Goal: Information Seeking & Learning: Learn about a topic

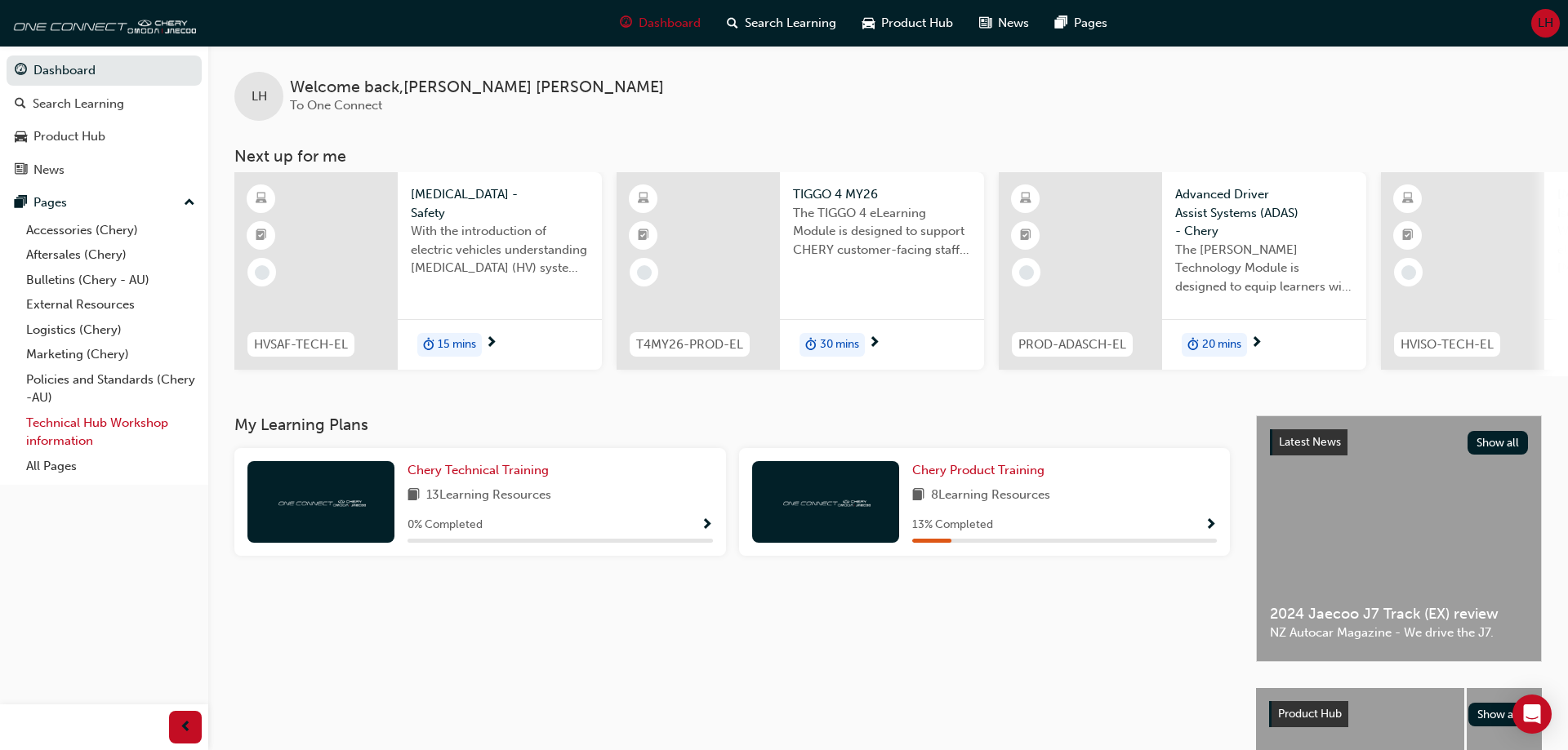
click at [97, 430] on link "Technical Hub Workshop information" at bounding box center [111, 432] width 182 height 43
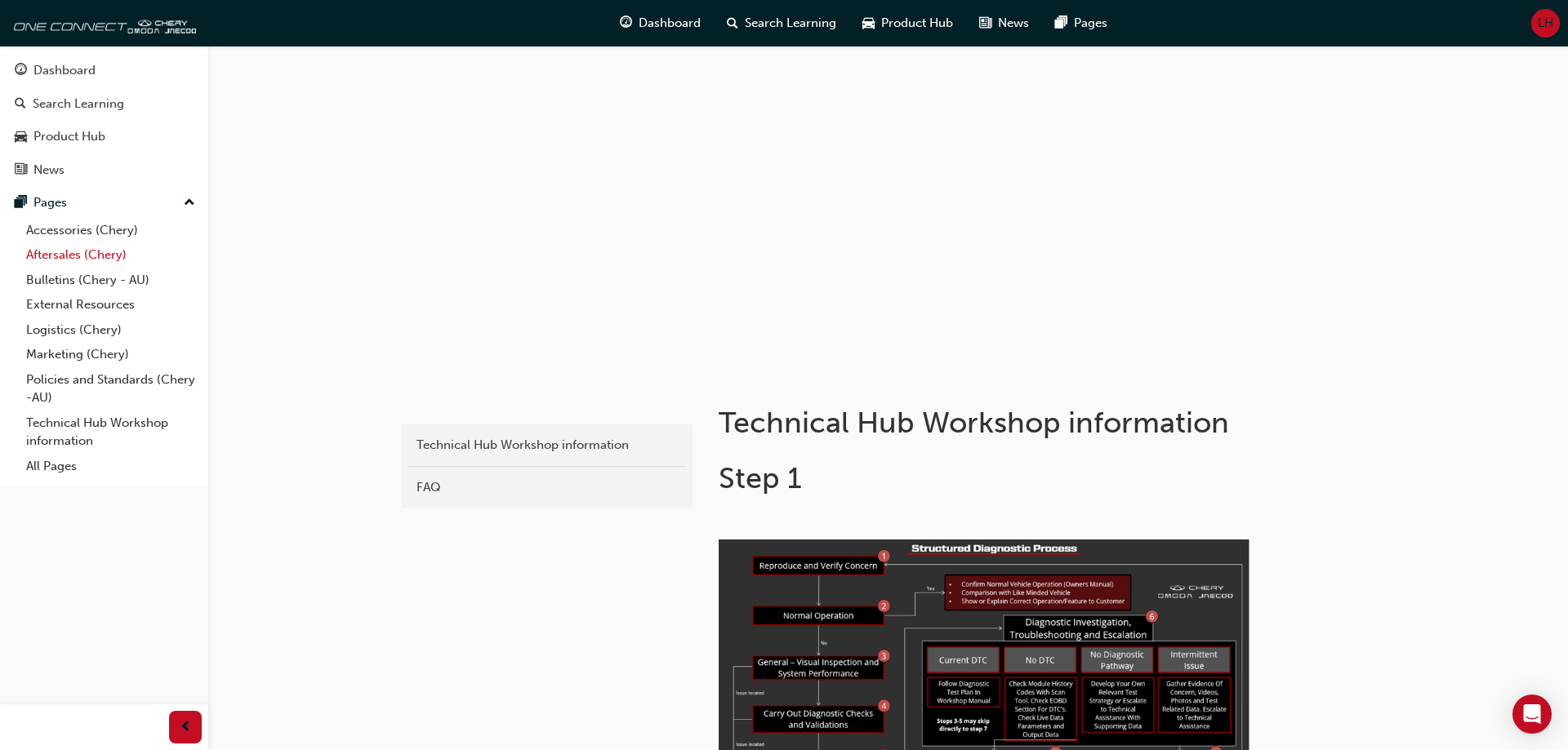
click at [80, 262] on link "Aftersales (Chery)" at bounding box center [111, 254] width 182 height 25
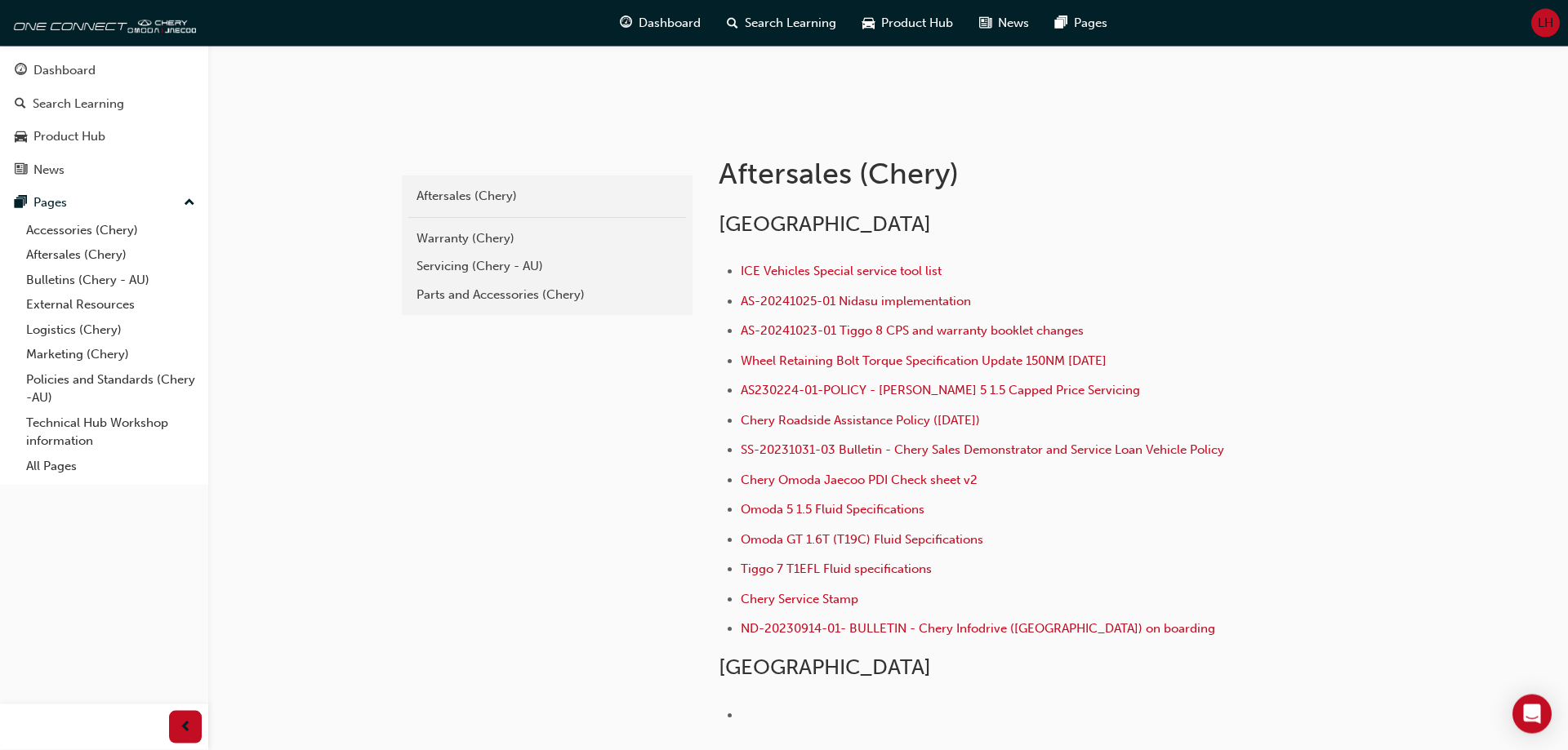
scroll to position [250, 0]
click at [525, 256] on div "Servicing (Chery - AU)" at bounding box center [547, 265] width 261 height 19
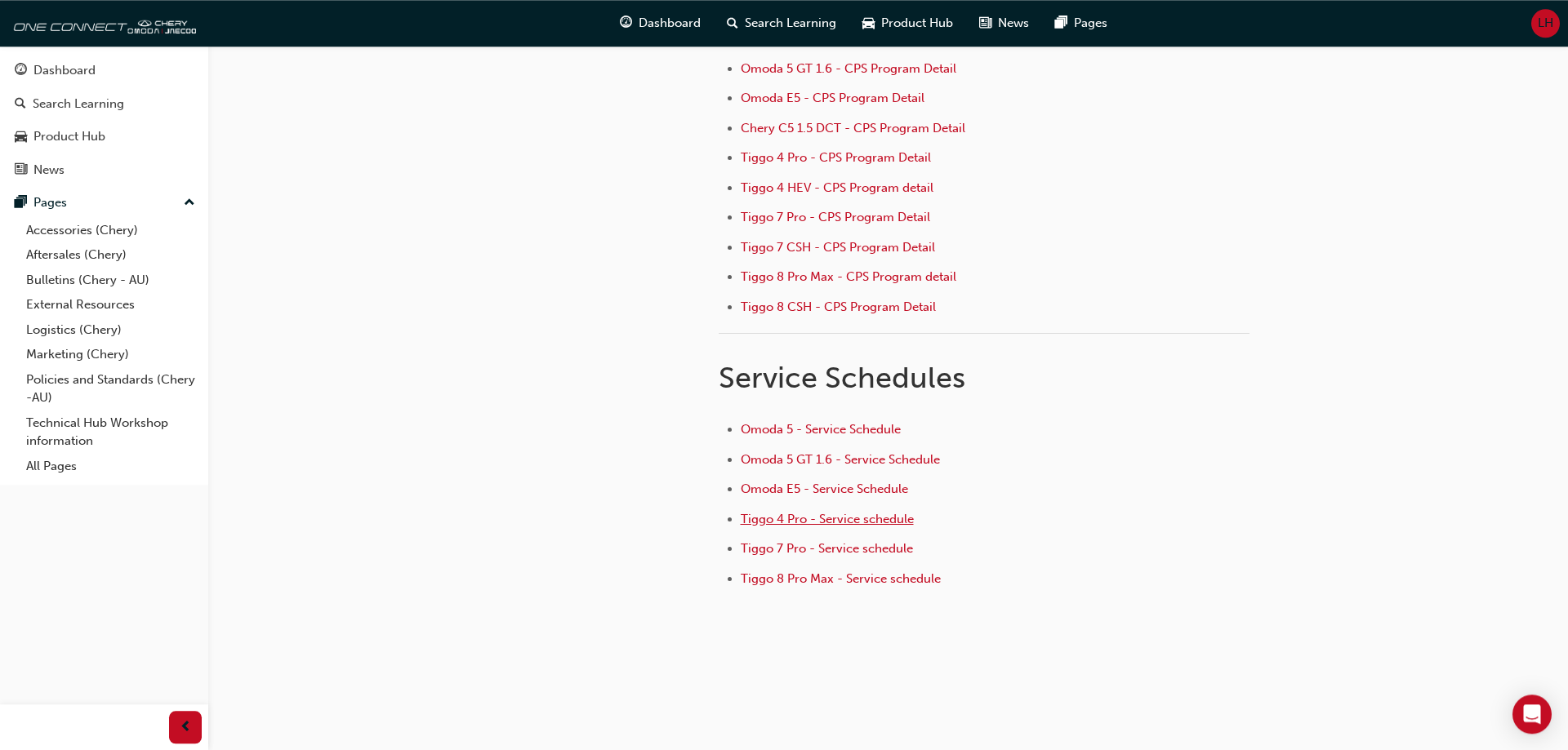
scroll to position [250, 0]
click at [836, 585] on span "Tiggo 8 Pro Max - Service schedule" at bounding box center [841, 579] width 200 height 14
